Goal: Book appointment/travel/reservation

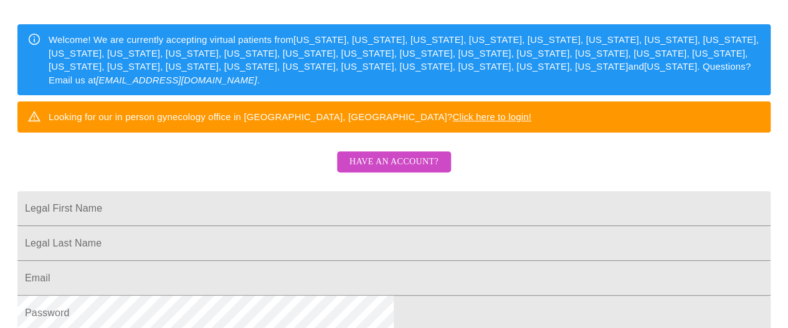
scroll to position [162, 0]
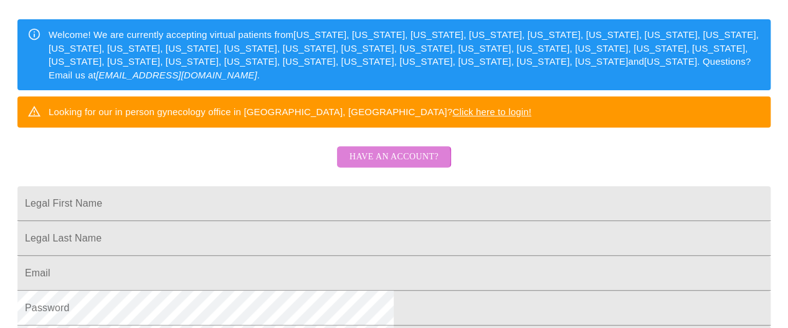
click at [374, 165] on span "Have an account?" at bounding box center [394, 158] width 89 height 16
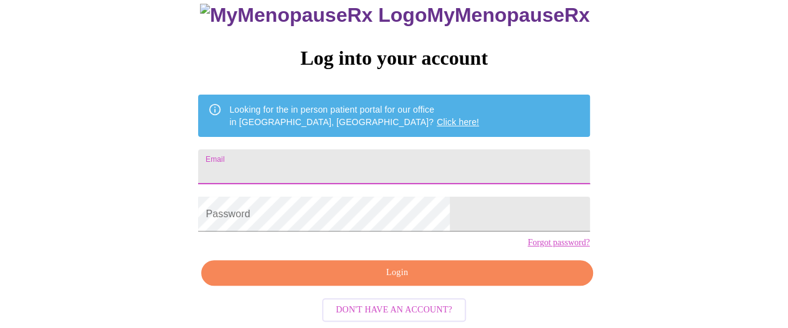
click at [347, 150] on input "Email" at bounding box center [393, 167] width 391 height 35
type input "[EMAIL_ADDRESS][DOMAIN_NAME]"
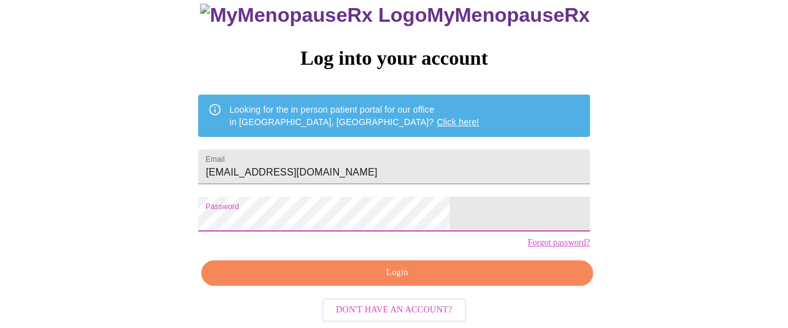
click at [400, 272] on span "Login" at bounding box center [397, 274] width 363 height 16
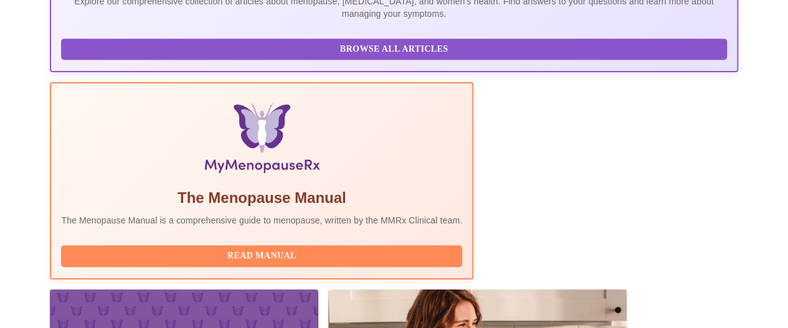
scroll to position [353, 0]
